Goal: Task Accomplishment & Management: Use online tool/utility

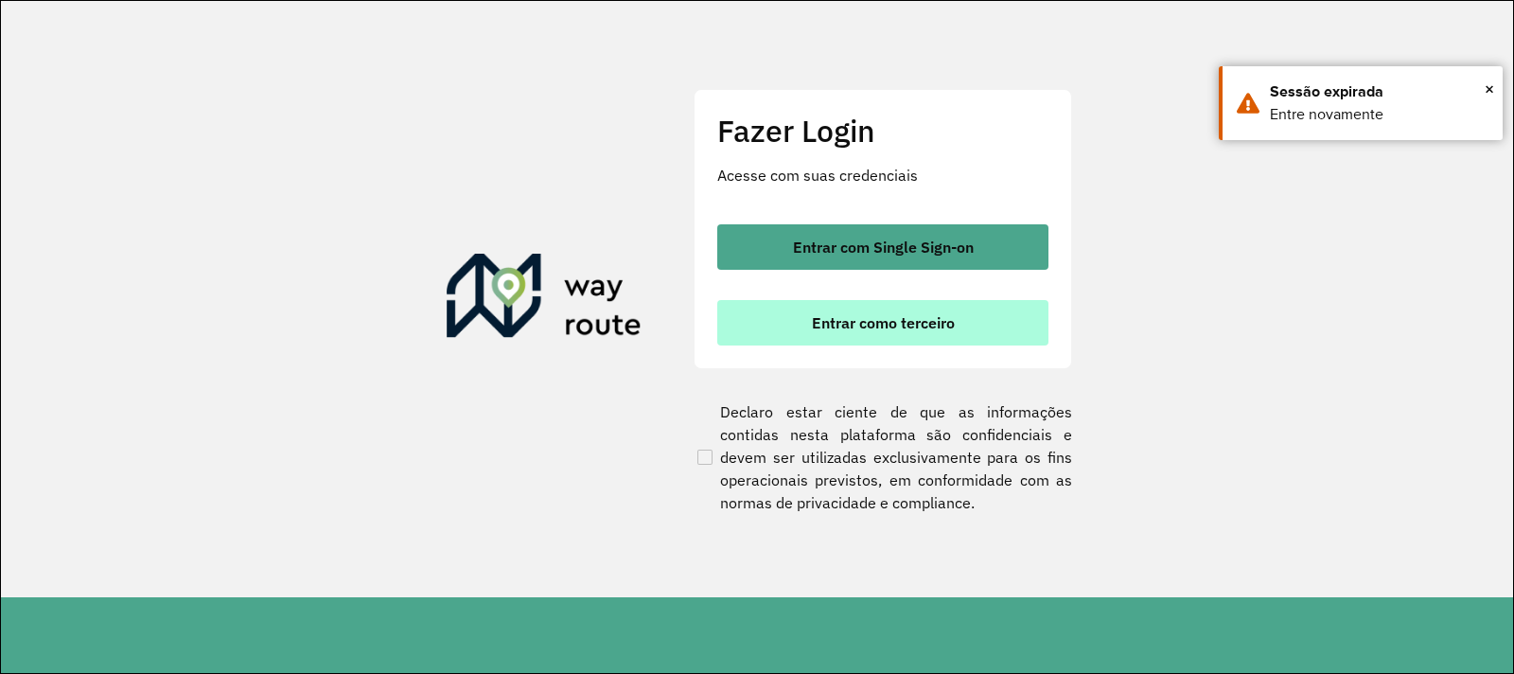
click at [908, 318] on span "Entrar como terceiro" at bounding box center [883, 322] width 143 height 15
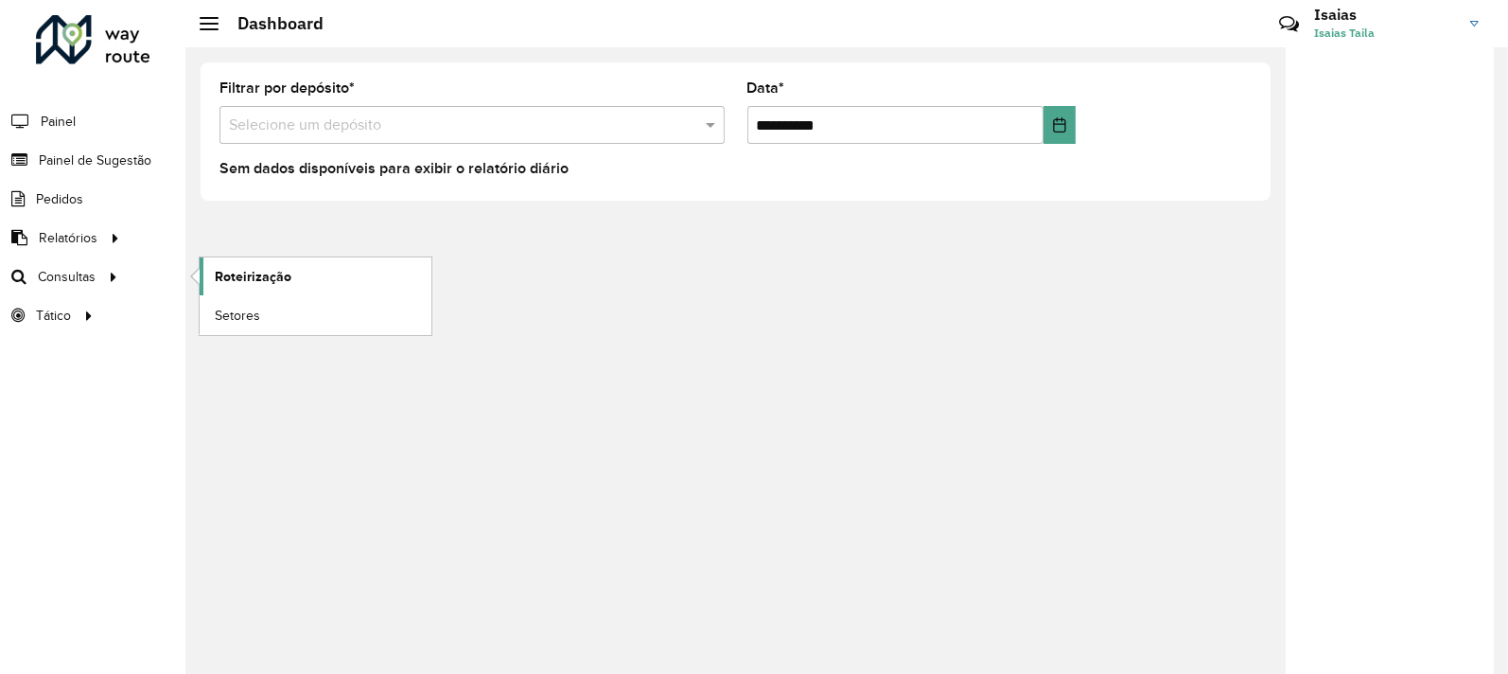
click at [323, 288] on link "Roteirização" at bounding box center [316, 276] width 232 height 38
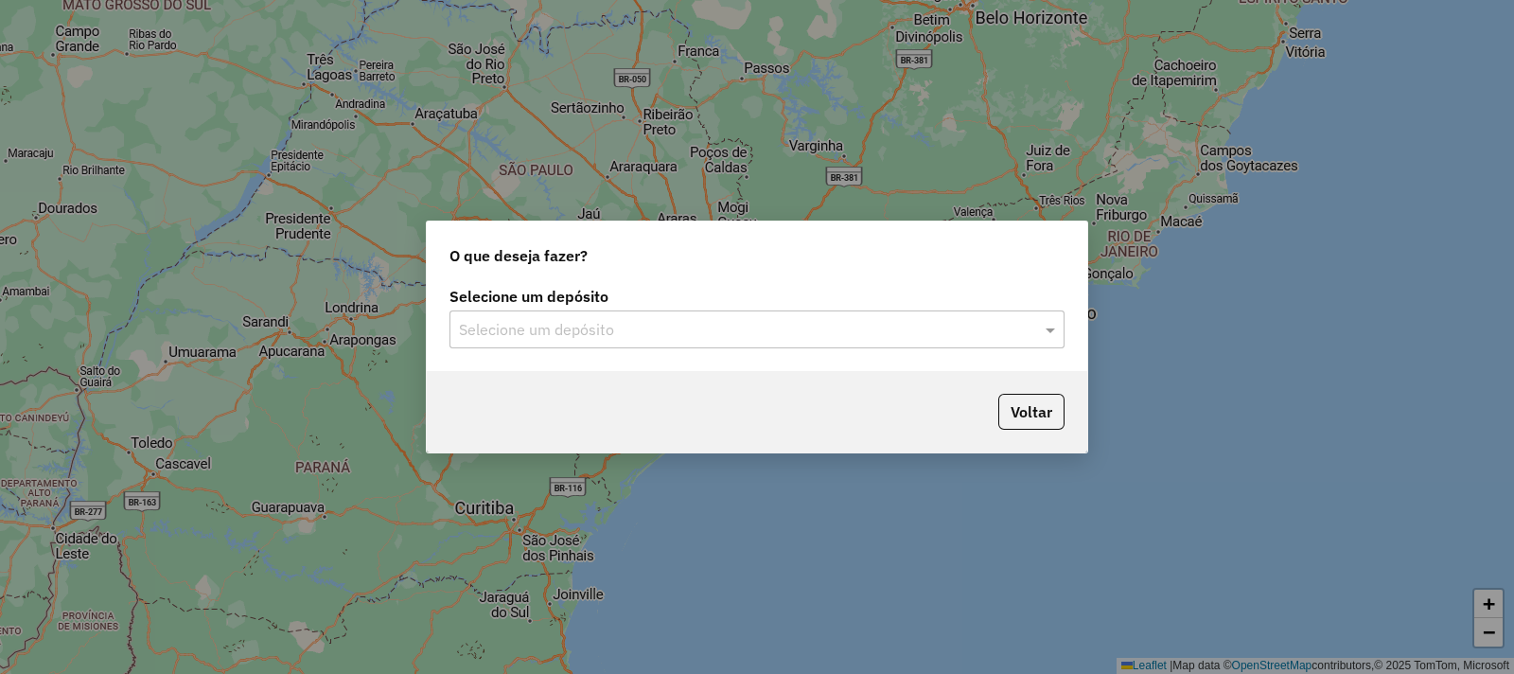
drag, startPoint x: 648, startPoint y: 372, endPoint x: 628, endPoint y: 300, distance: 74.6
click at [644, 356] on div "O que deseja fazer? Selecione um depósito Selecione um depósito Voltar" at bounding box center [757, 336] width 662 height 233
click at [628, 300] on label "Selecione um depósito" at bounding box center [756, 296] width 615 height 23
click at [632, 322] on input "text" at bounding box center [738, 330] width 558 height 23
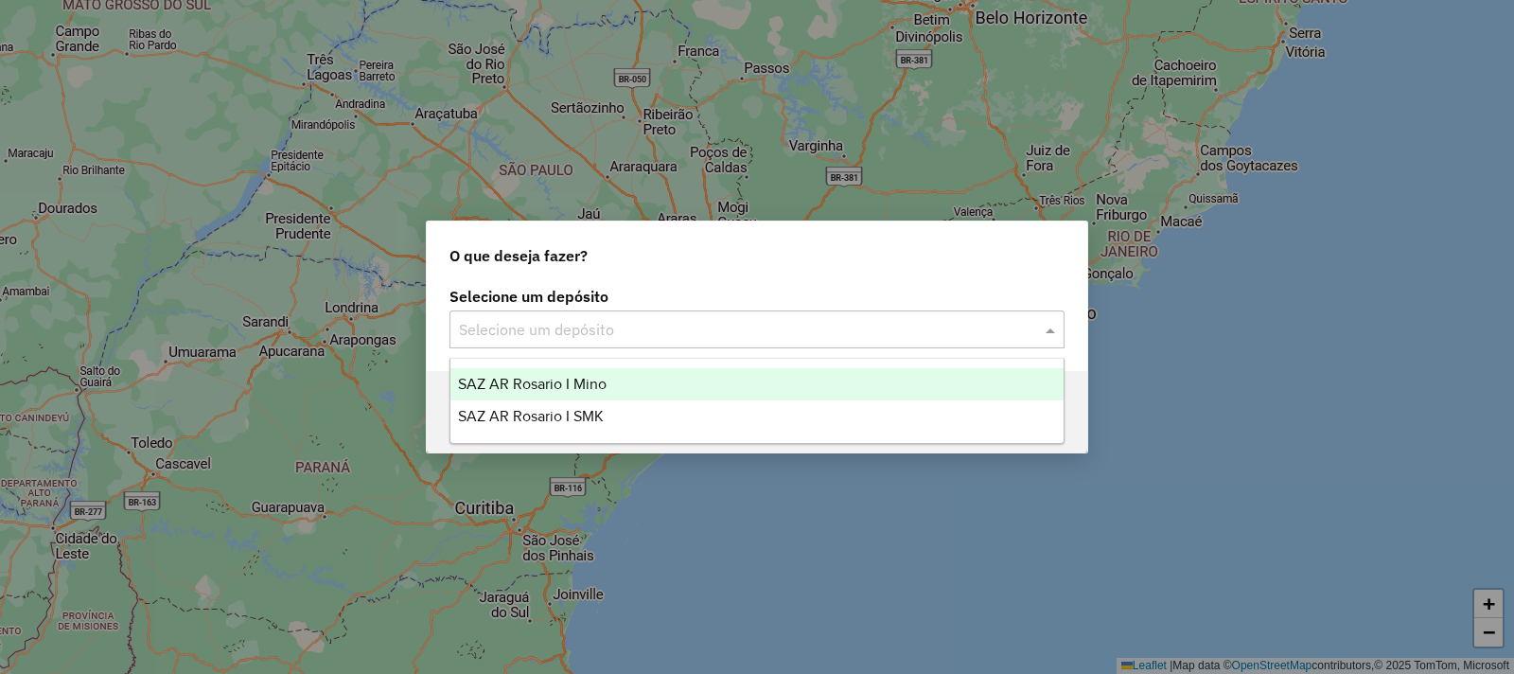
click at [612, 383] on div "SAZ AR Rosario I Mino" at bounding box center [756, 384] width 613 height 32
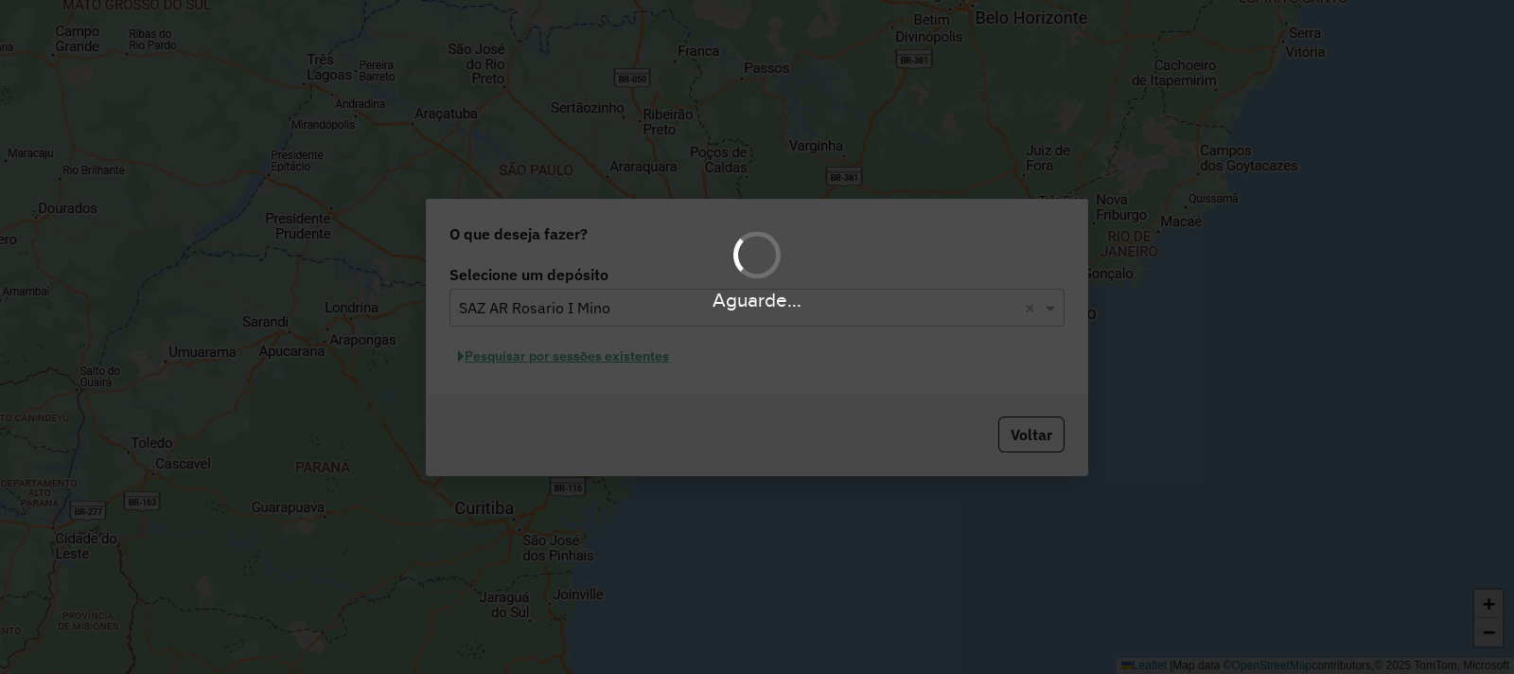
click at [587, 365] on div "Aguarde..." at bounding box center [757, 337] width 1514 height 674
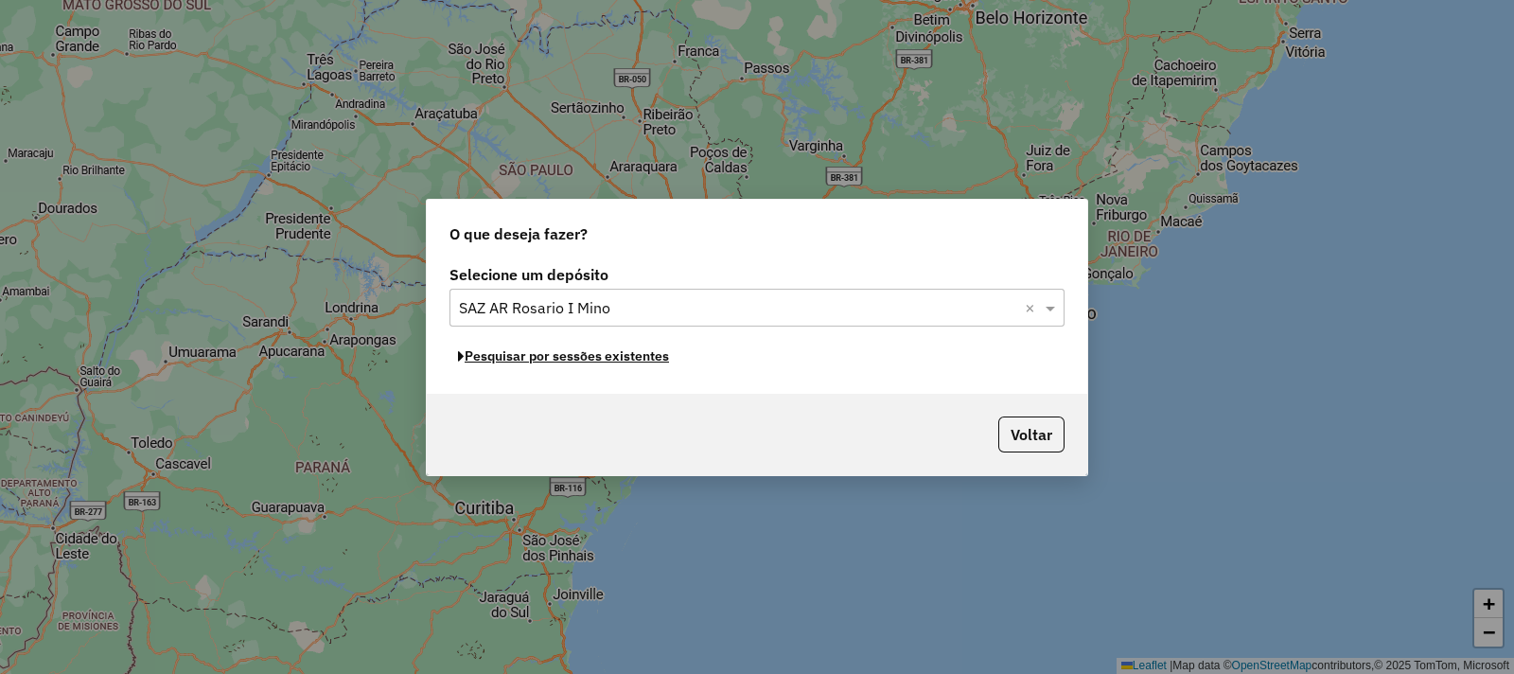
click at [585, 358] on button "Pesquisar por sessões existentes" at bounding box center [563, 356] width 228 height 29
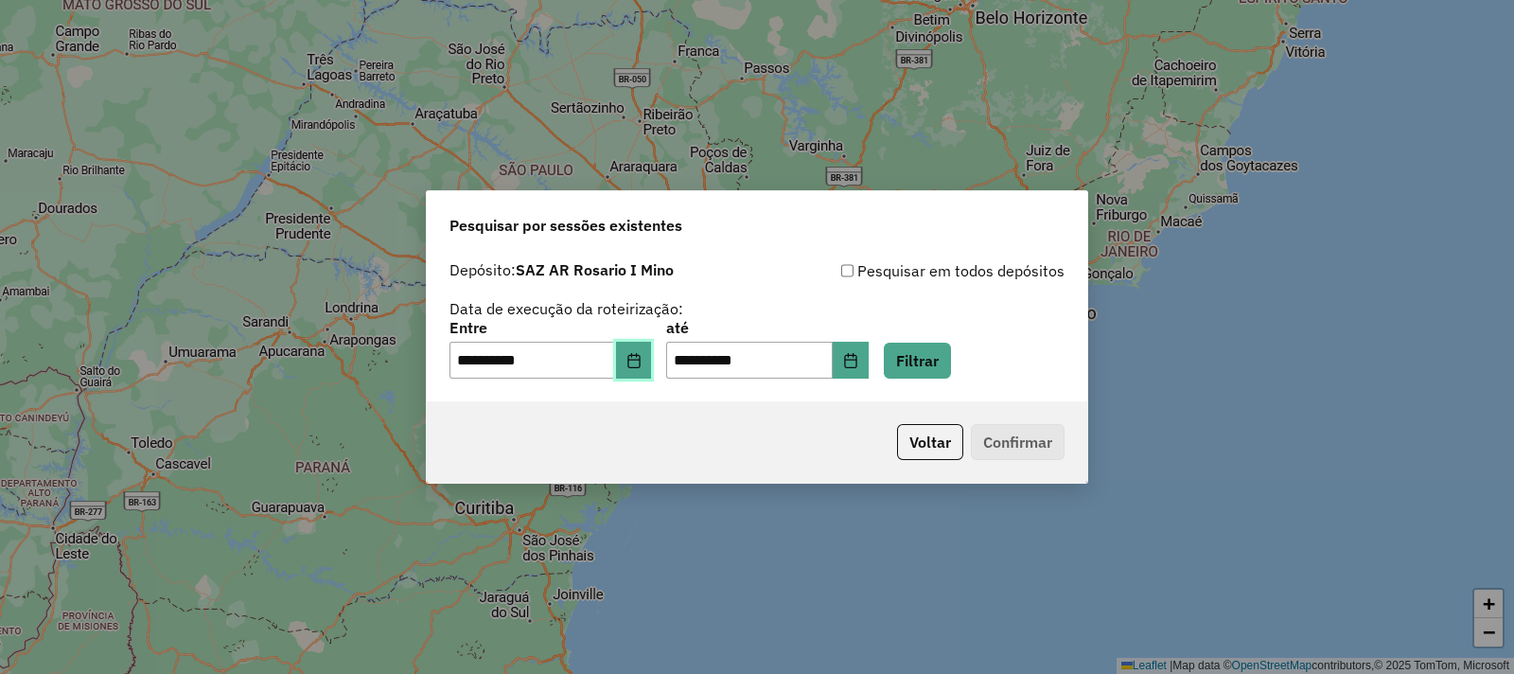
click at [641, 366] on icon "Choose Date" at bounding box center [633, 360] width 15 height 15
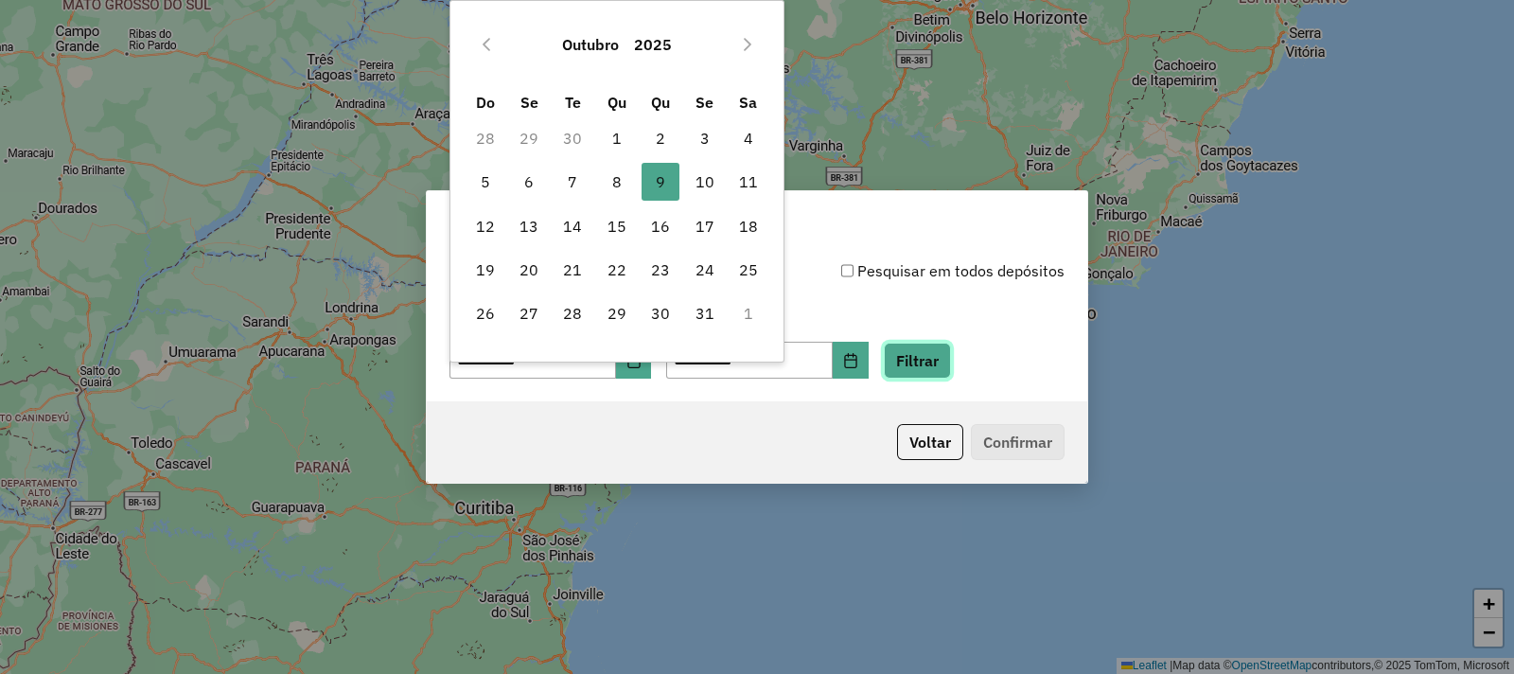
click at [951, 355] on button "Filtrar" at bounding box center [917, 361] width 67 height 36
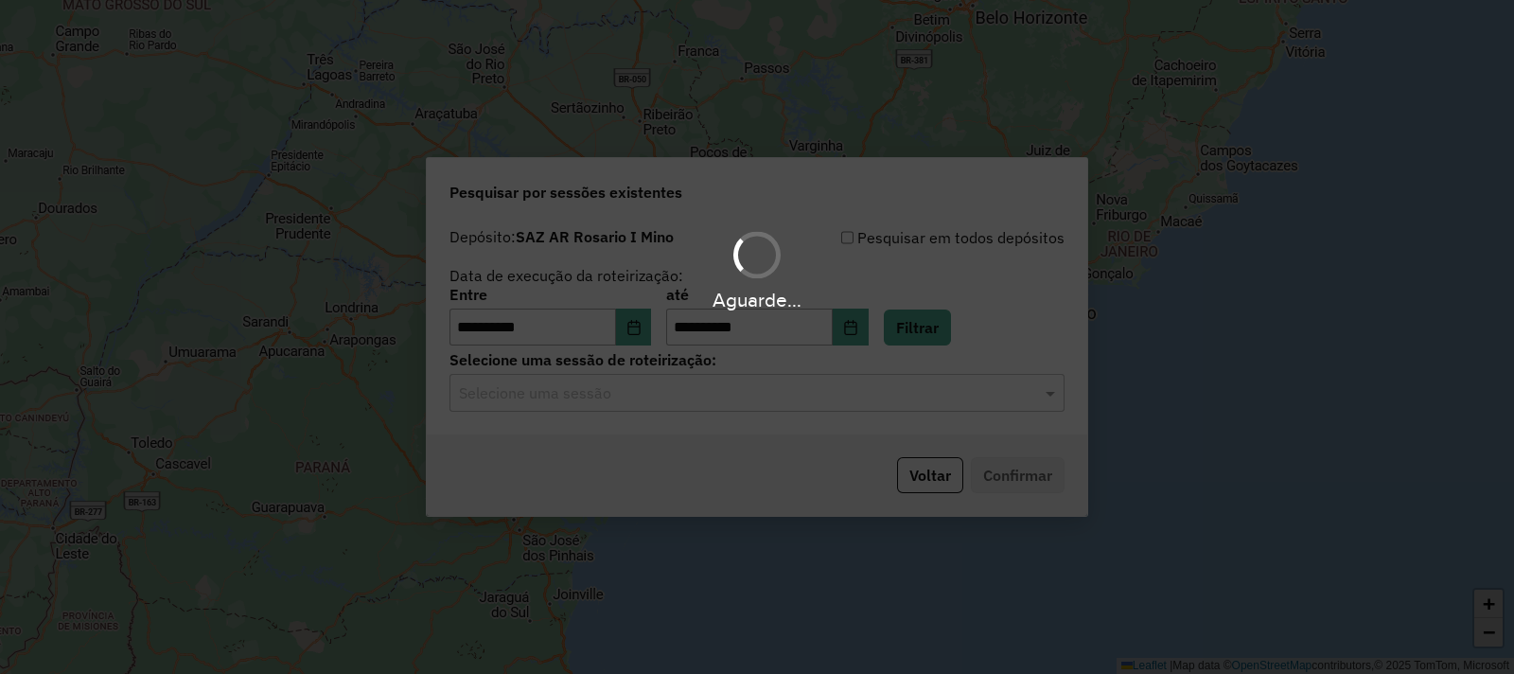
drag, startPoint x: 662, startPoint y: 390, endPoint x: 644, endPoint y: 404, distance: 22.9
click at [659, 391] on div "Aguarde..." at bounding box center [757, 337] width 1514 height 674
click at [644, 404] on hb-app "**********" at bounding box center [757, 337] width 1514 height 674
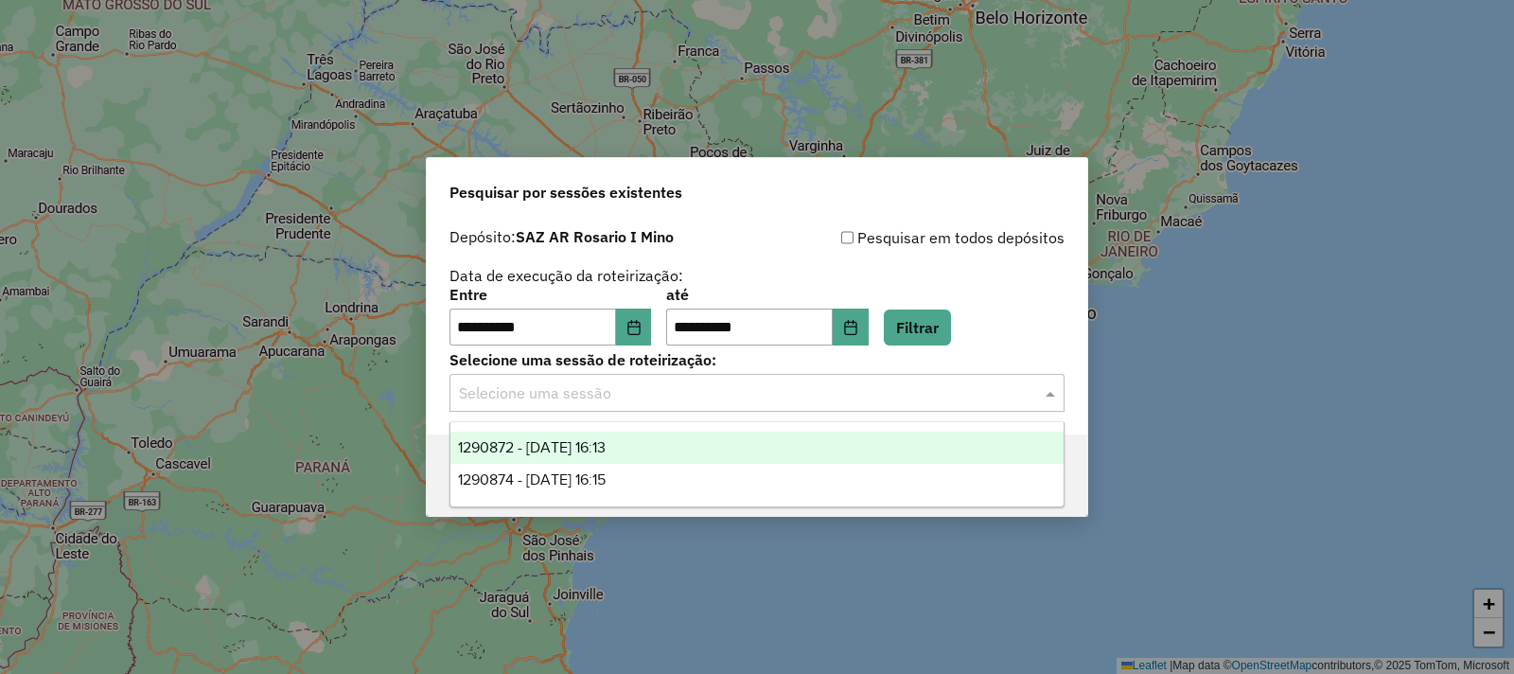
click at [642, 403] on input "text" at bounding box center [738, 393] width 558 height 23
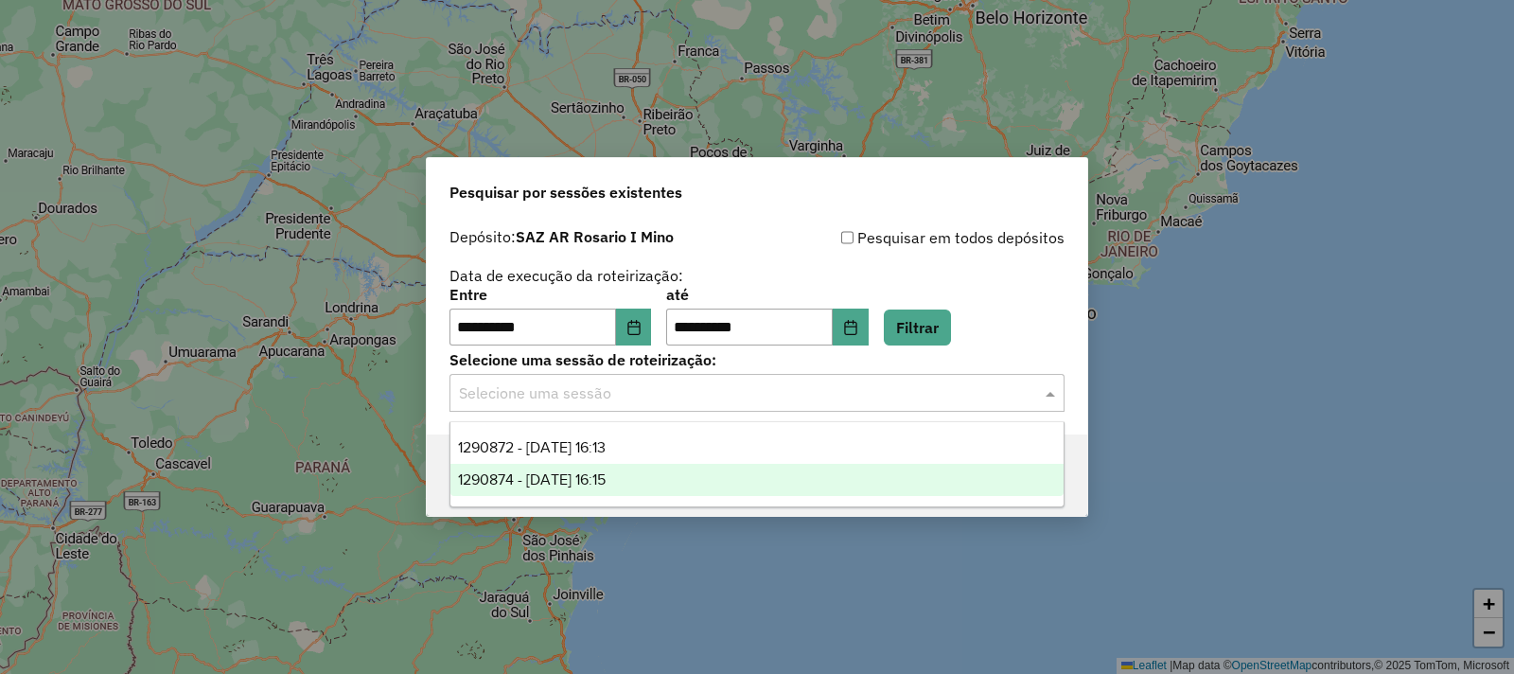
click at [653, 482] on div "1290874 - [DATE] 16:15" at bounding box center [756, 480] width 613 height 32
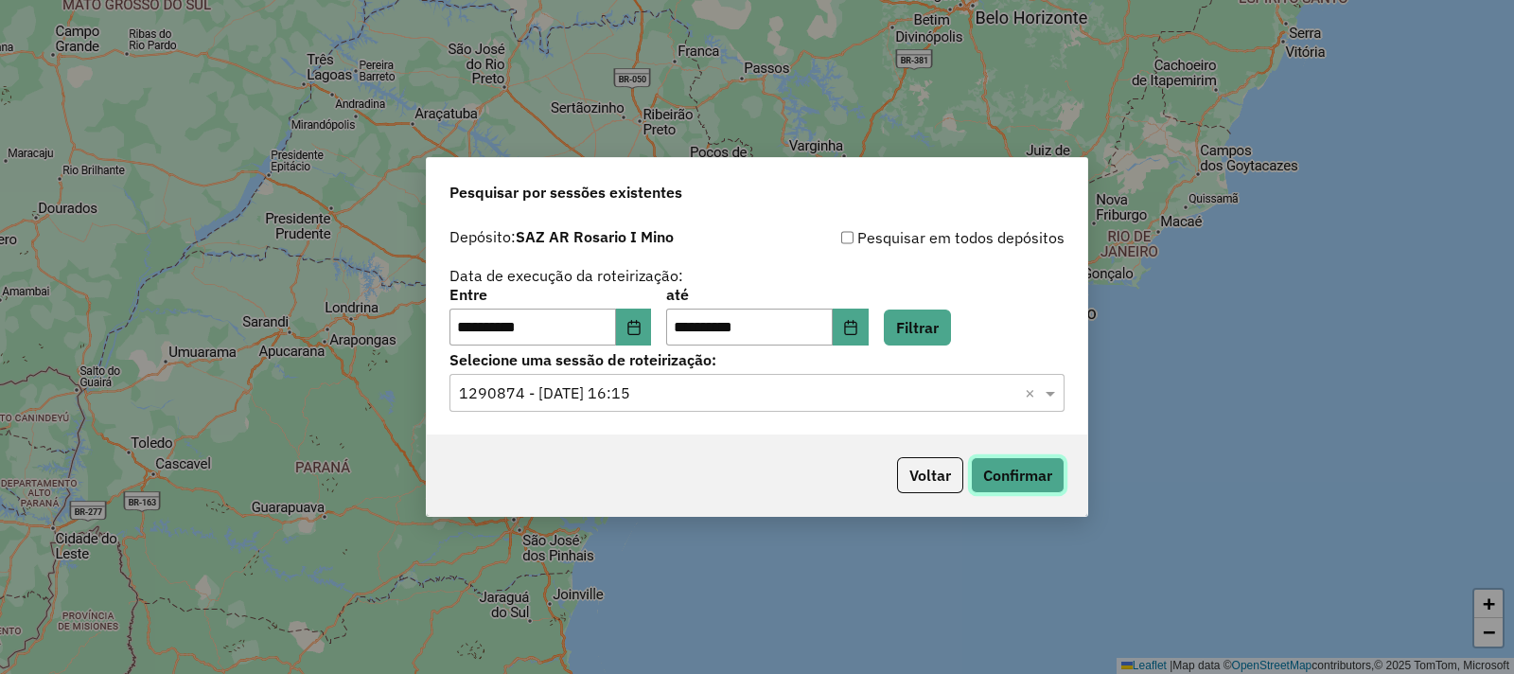
click at [1044, 475] on button "Confirmar" at bounding box center [1018, 475] width 94 height 36
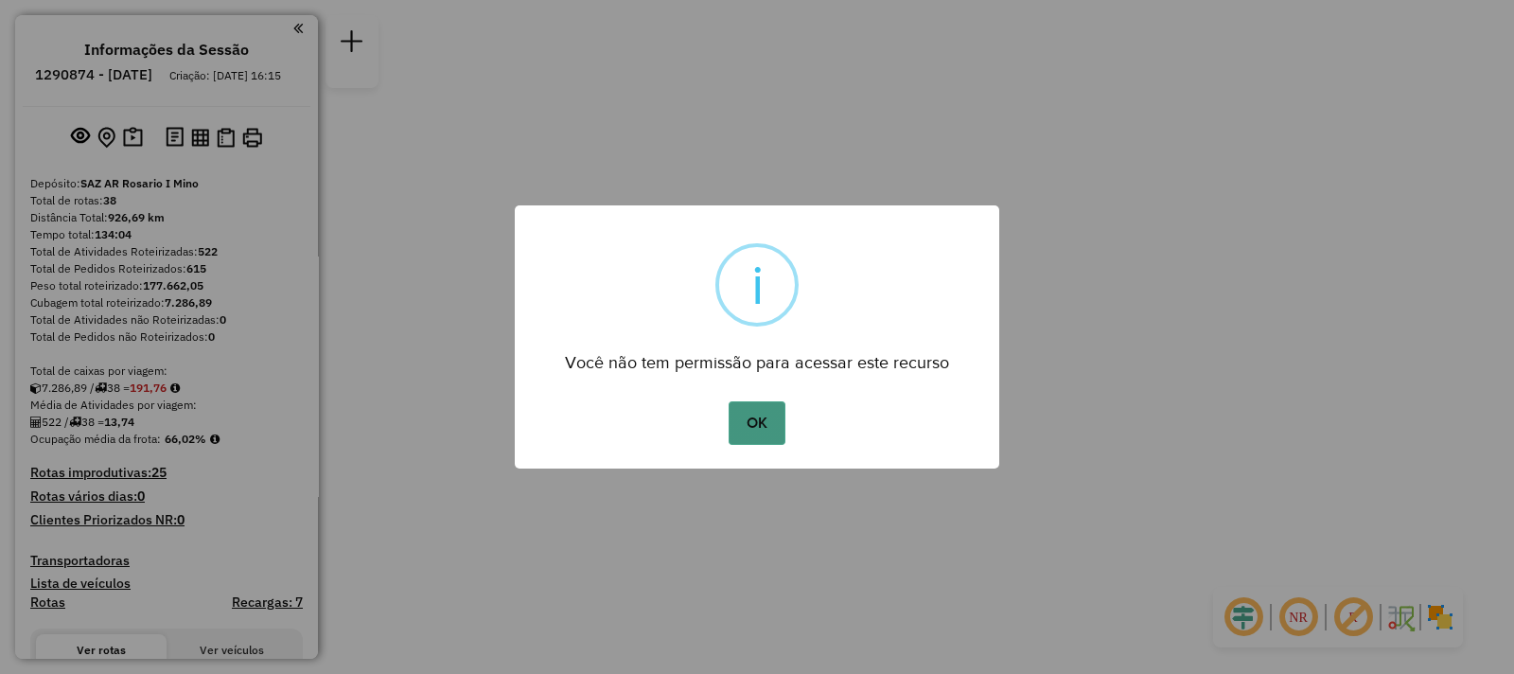
click at [764, 413] on button "OK" at bounding box center [757, 423] width 56 height 44
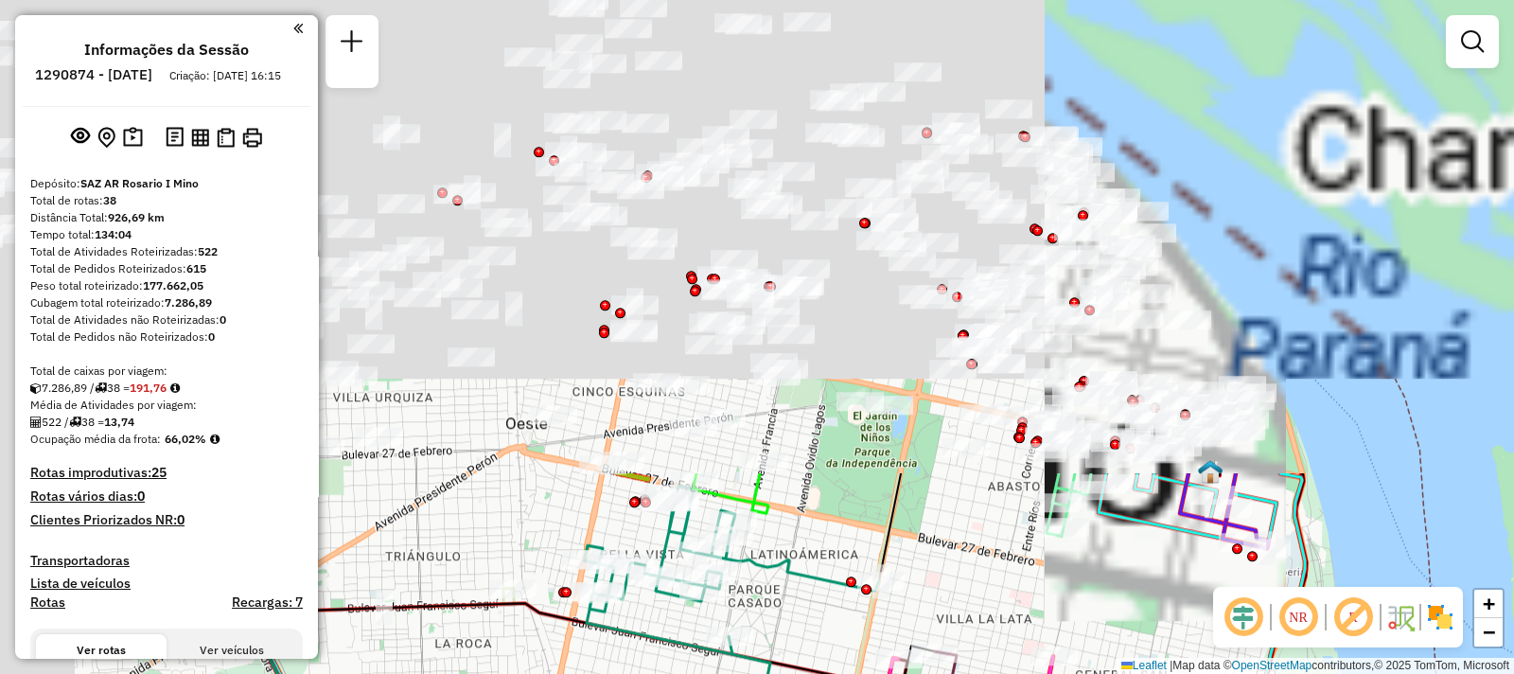
drag, startPoint x: 782, startPoint y: 61, endPoint x: 974, endPoint y: 601, distance: 573.4
click at [974, 601] on div "Janela de atendimento Grade de atendimento Capacidade Transportadoras Veículos …" at bounding box center [757, 337] width 1514 height 674
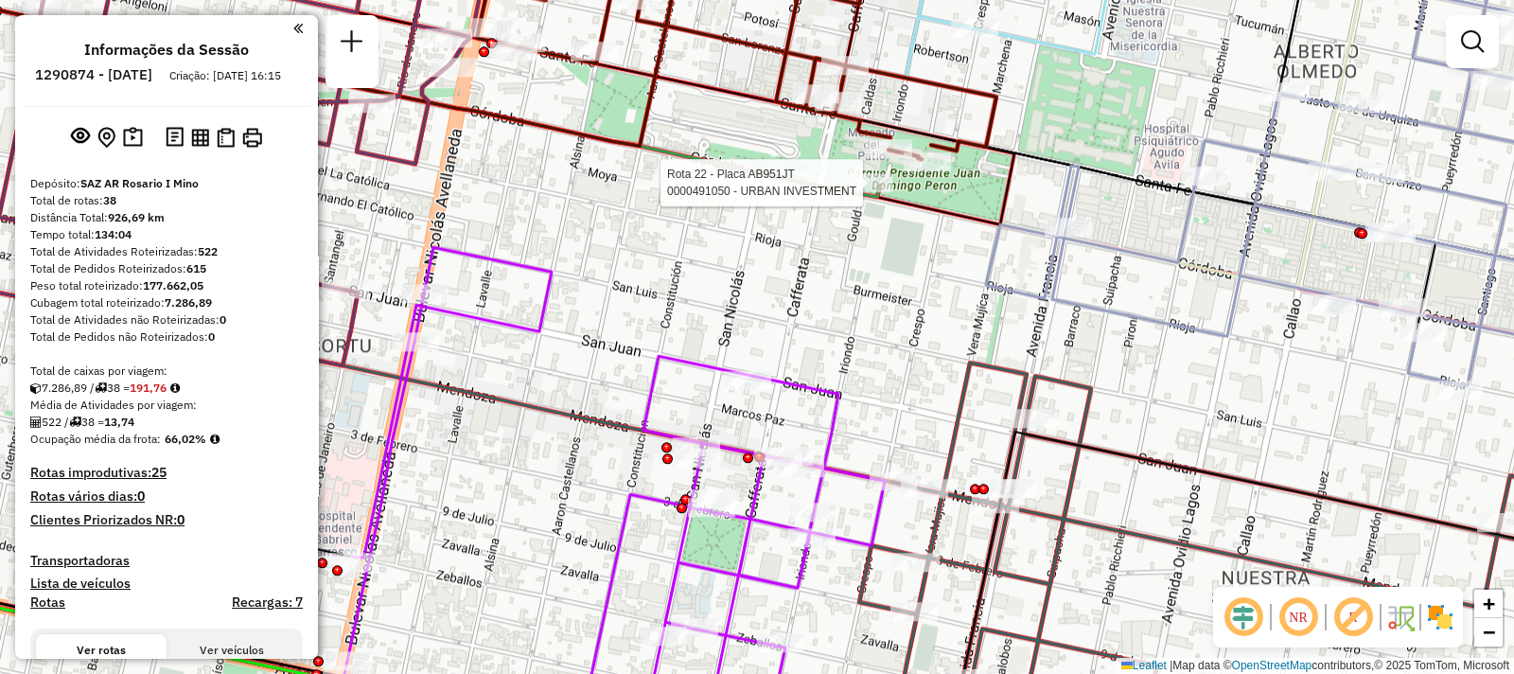
select select "**********"
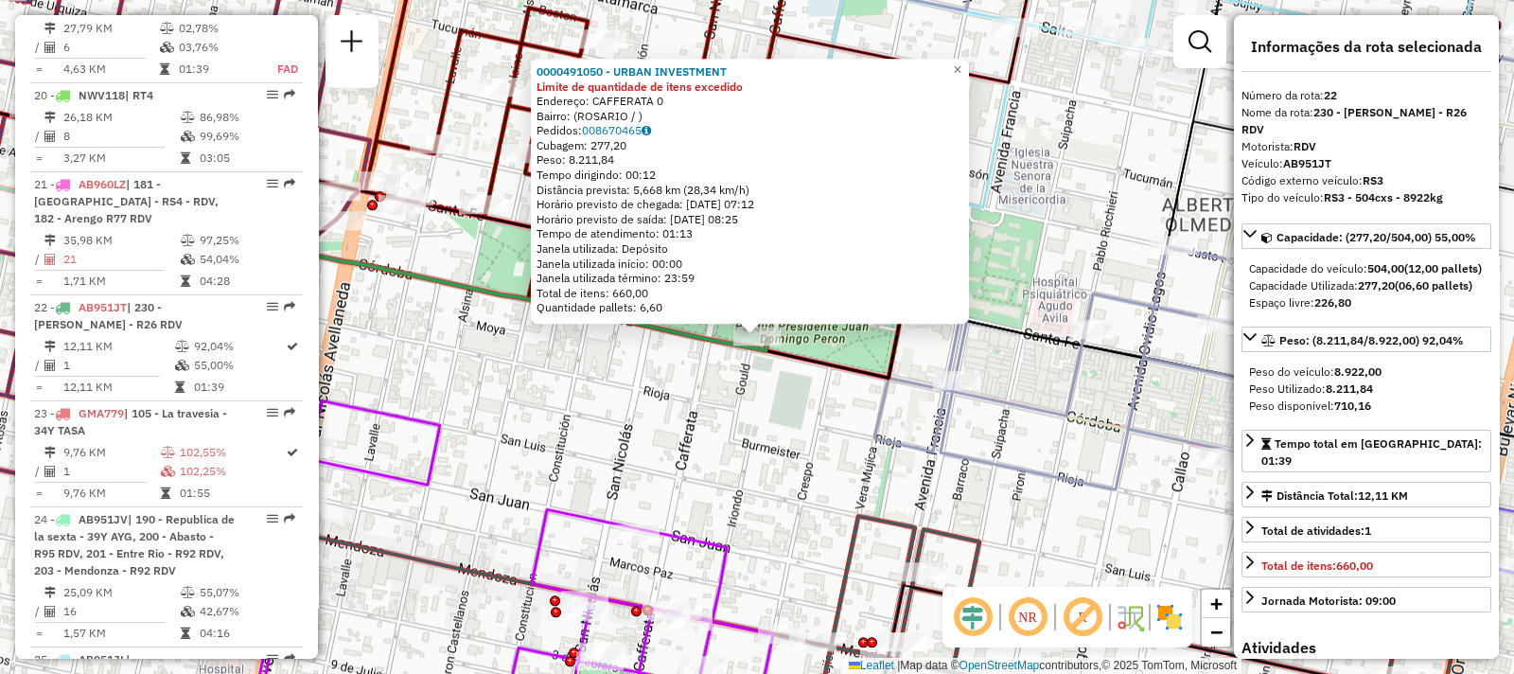
scroll to position [3080, 0]
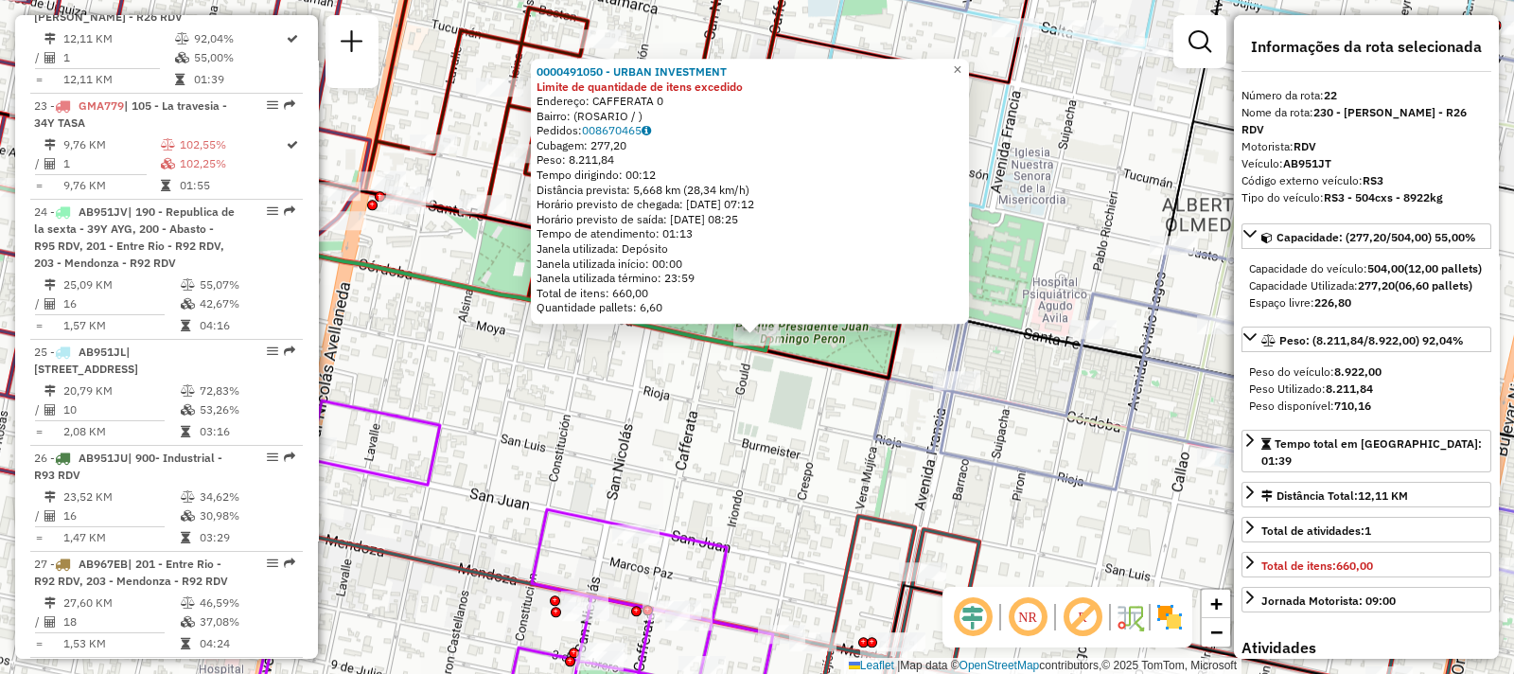
click at [772, 418] on div "0000491050 - URBAN INVESTMENT Limite de quantidade de itens excedido Endereço: …" at bounding box center [757, 337] width 1514 height 674
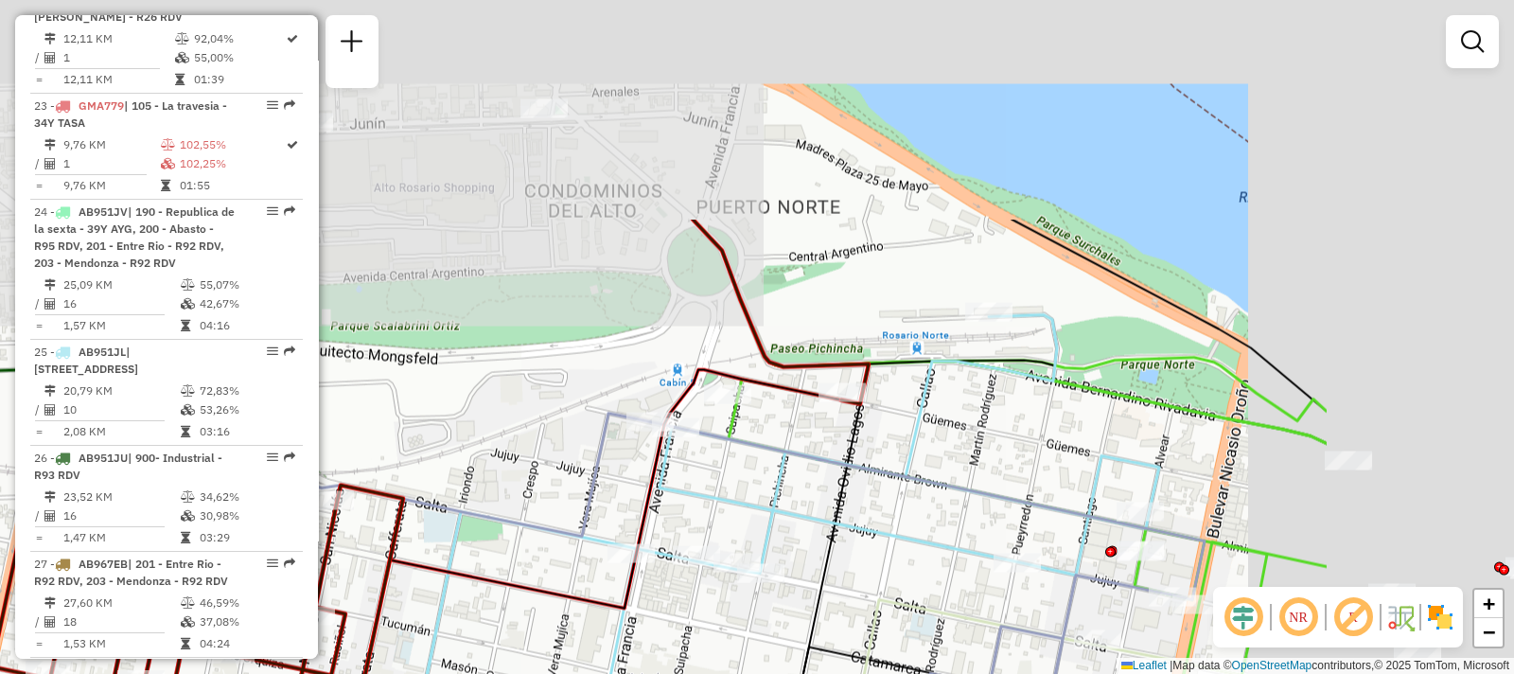
drag, startPoint x: 1038, startPoint y: 247, endPoint x: 699, endPoint y: 534, distance: 443.8
click at [699, 534] on div "Janela de atendimento Grade de atendimento Capacidade Transportadoras Veículos …" at bounding box center [757, 337] width 1514 height 674
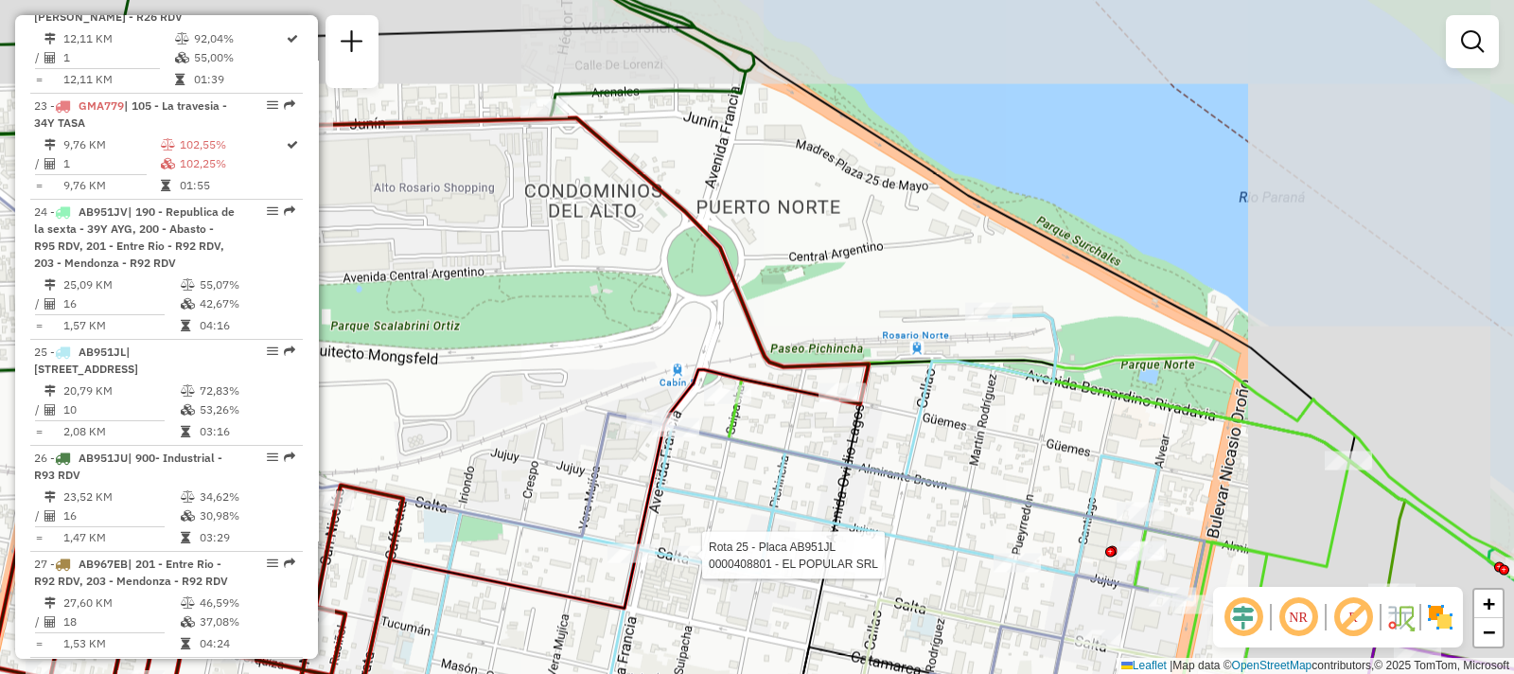
drag, startPoint x: 708, startPoint y: 319, endPoint x: 756, endPoint y: 402, distance: 96.2
click at [804, 429] on div "Rota 25 - Placa AB951JL 0000408801 - EL POPULAR SRL Janela de atendimento Grade…" at bounding box center [757, 337] width 1514 height 674
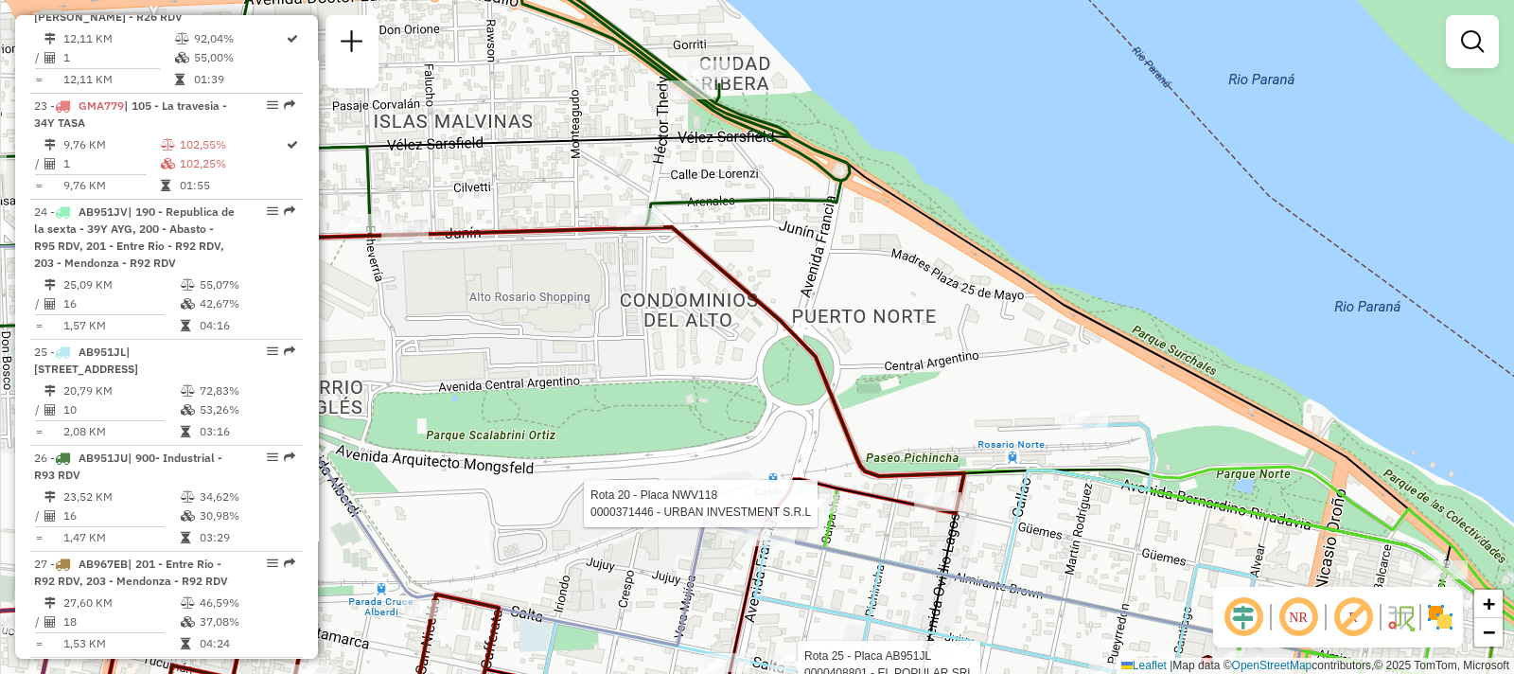
select select "**********"
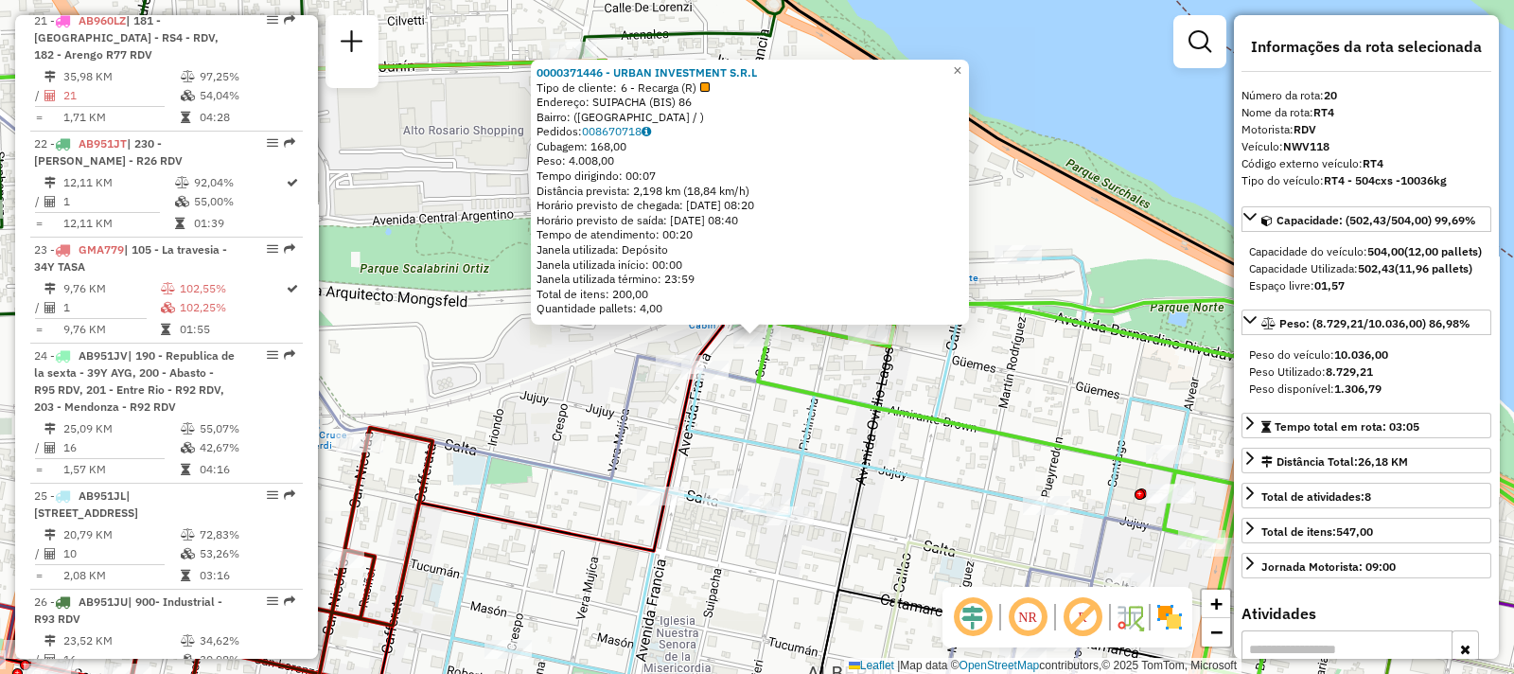
scroll to position [2886, 0]
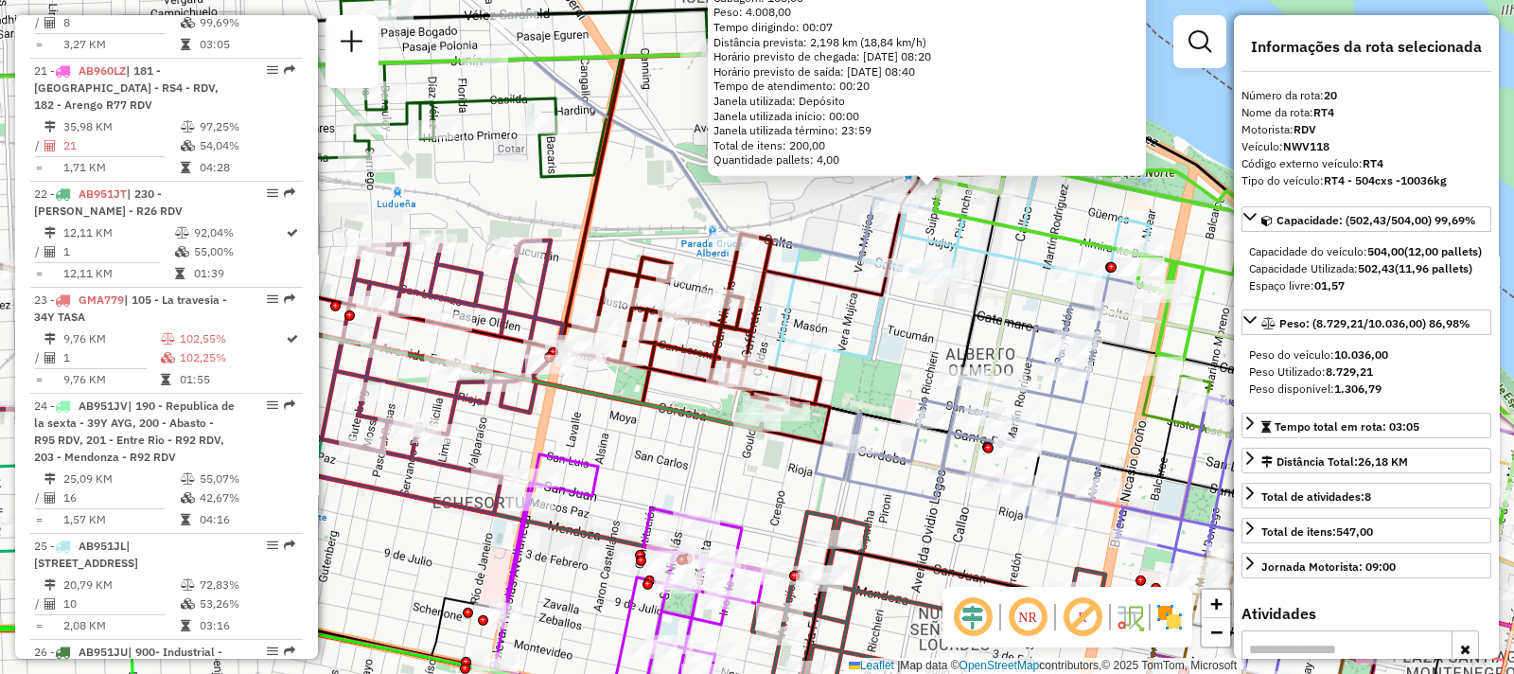
click at [662, 447] on div "0000371446 - URBAN INVESTMENT S.R.L Tipo de cliente: 6 - Recarga (R) Endereço: …" at bounding box center [757, 337] width 1514 height 674
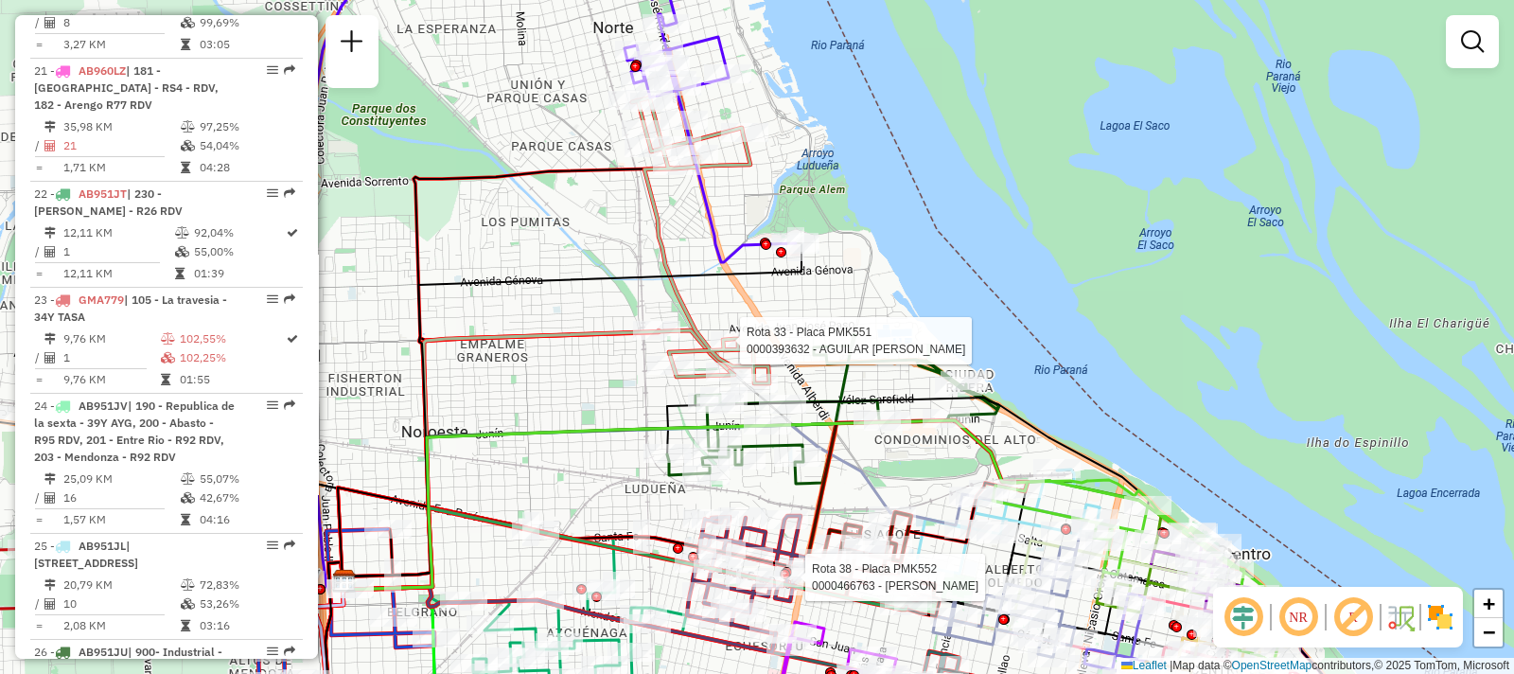
select select "**********"
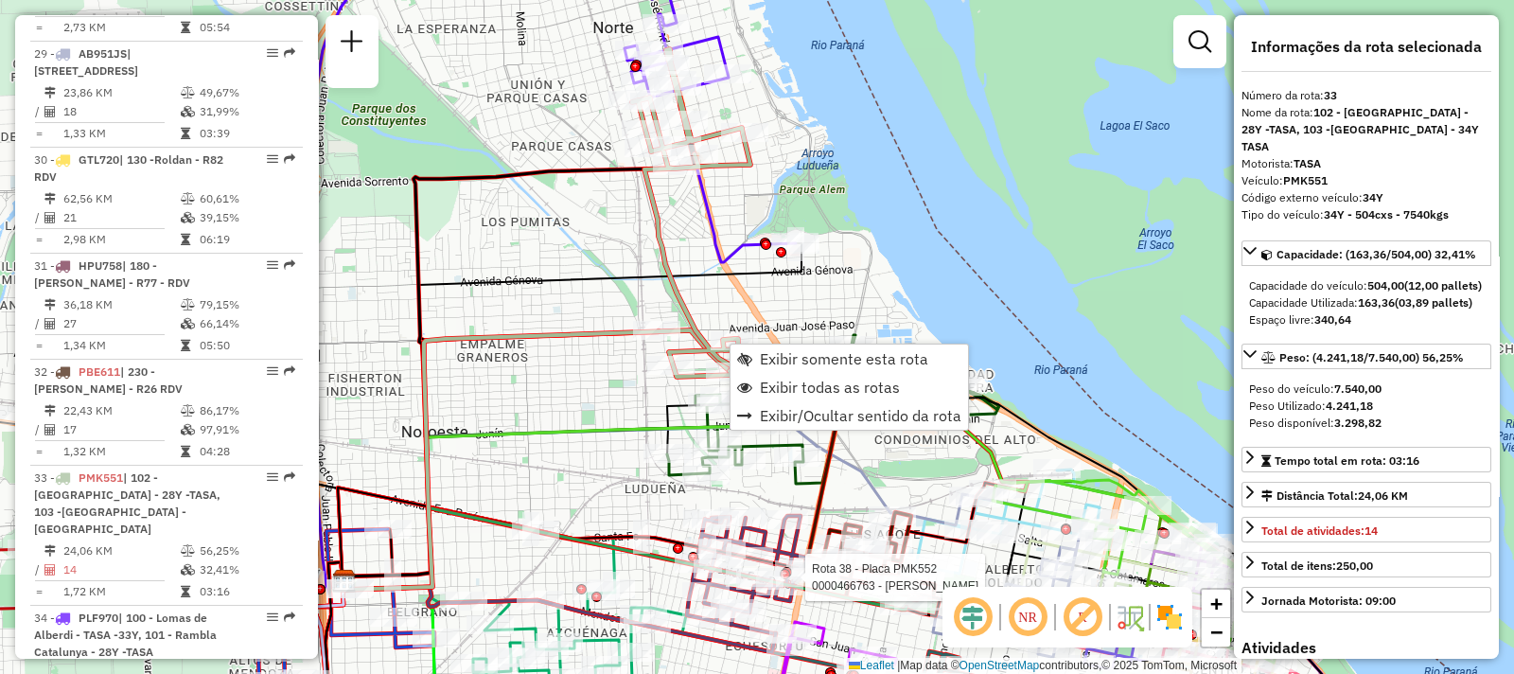
scroll to position [4296, 0]
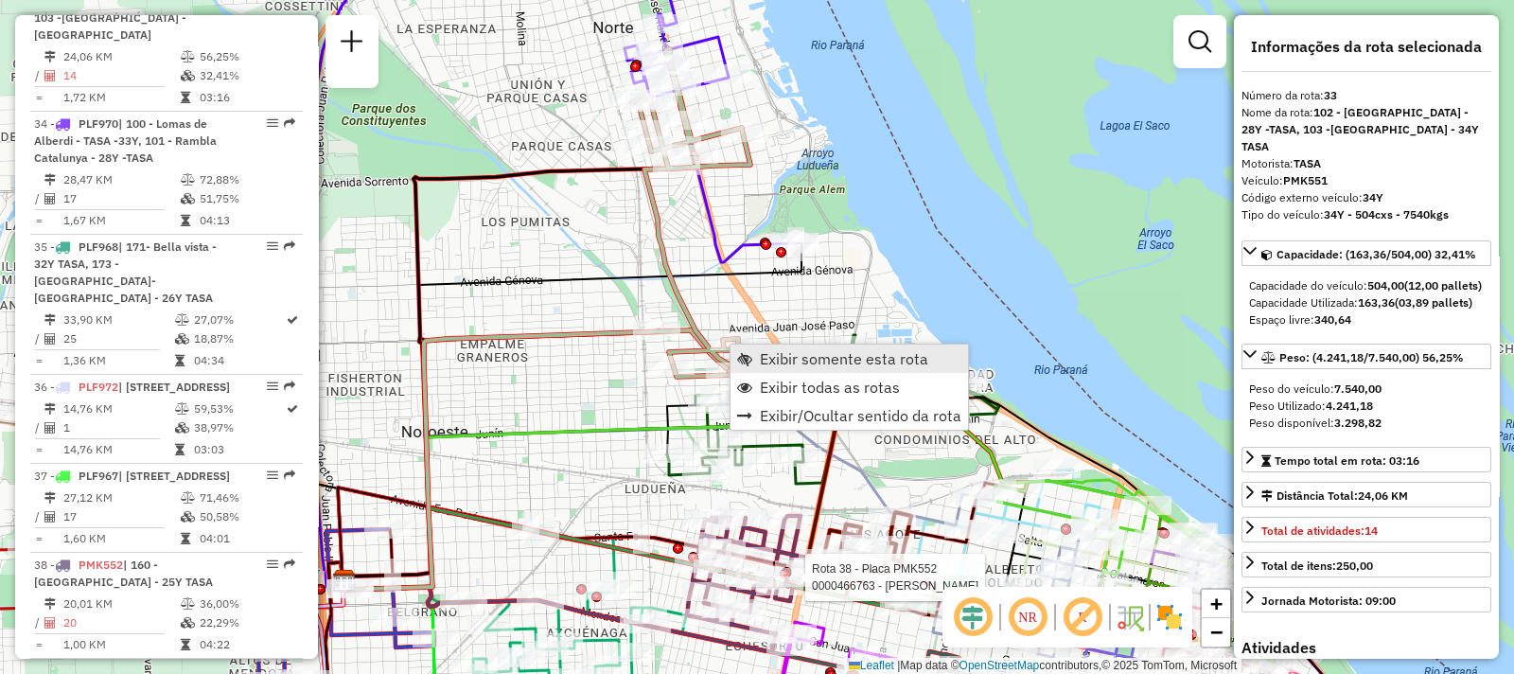
click at [786, 366] on span "Exibir somente esta rota" at bounding box center [844, 358] width 168 height 15
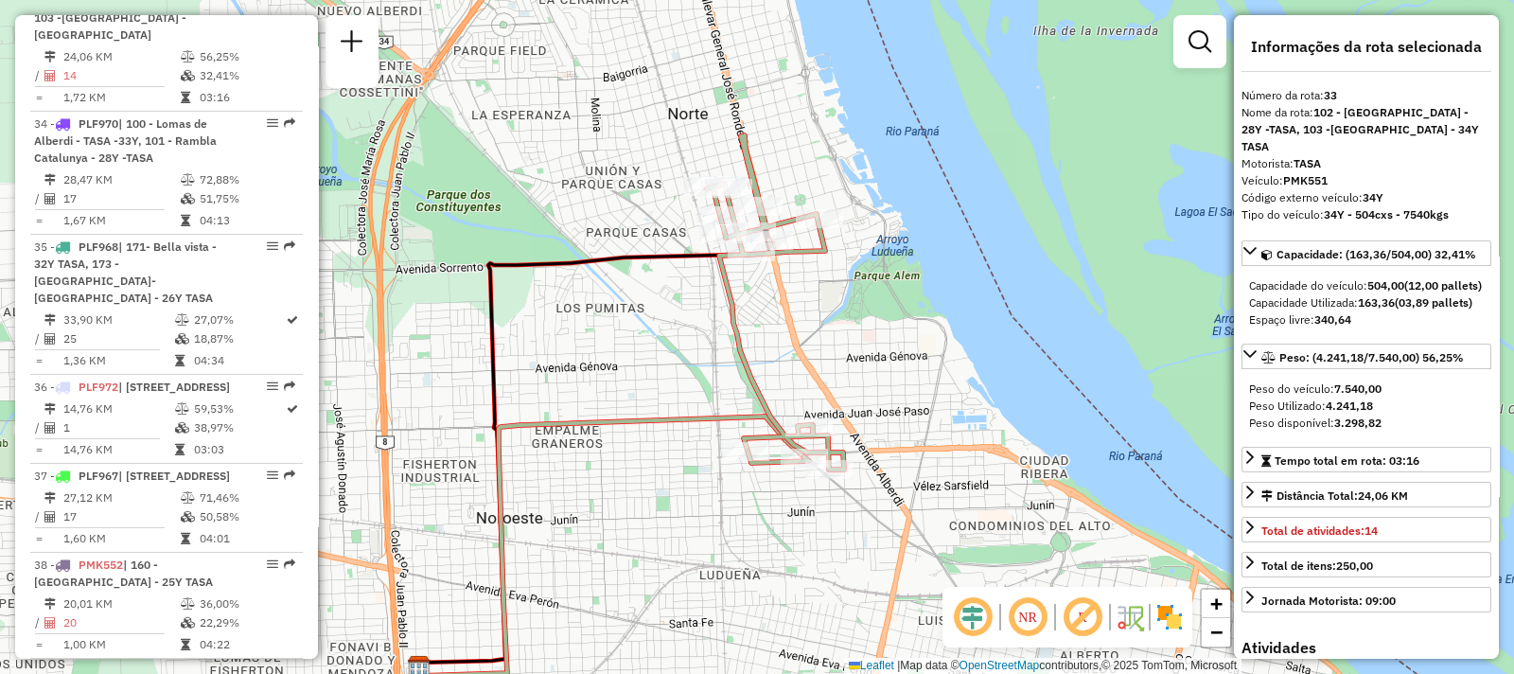
drag, startPoint x: 663, startPoint y: 380, endPoint x: 606, endPoint y: 437, distance: 80.3
click at [606, 437] on div "Janela de atendimento Grade de atendimento Capacidade Transportadoras Veículos …" at bounding box center [757, 337] width 1514 height 674
